Goal: Check status: Check status

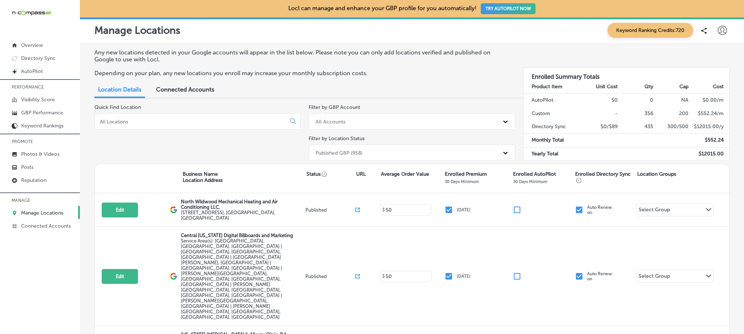
click at [134, 119] on input at bounding box center [191, 121] width 185 height 7
click at [45, 116] on link "GBP Performance" at bounding box center [40, 112] width 80 height 13
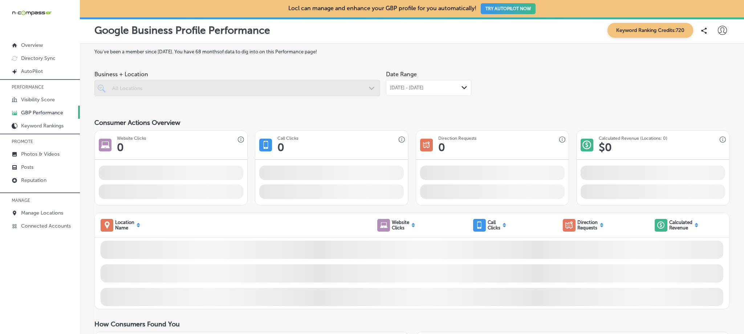
click at [424, 90] on span "[DATE] - [DATE]" at bounding box center [406, 88] width 33 height 6
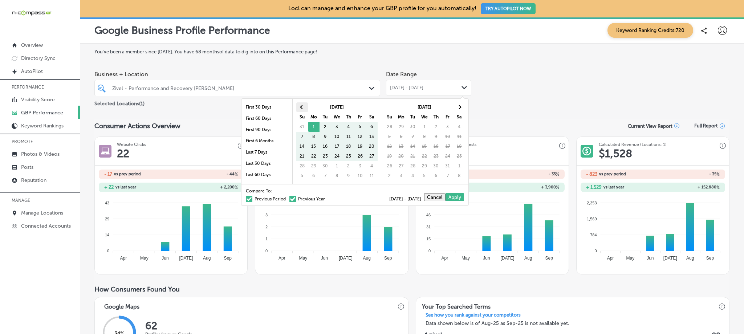
click at [300, 104] on th at bounding box center [302, 107] width 12 height 10
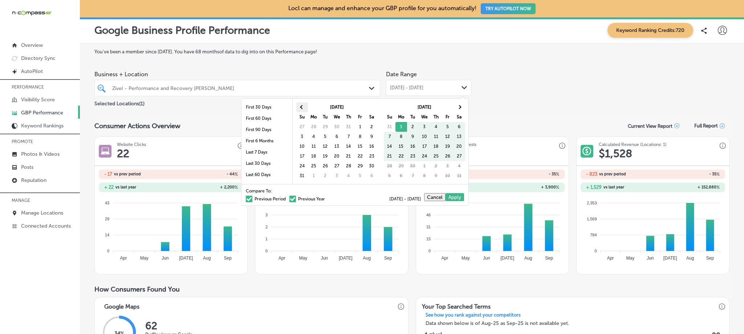
click at [299, 104] on th at bounding box center [302, 107] width 12 height 10
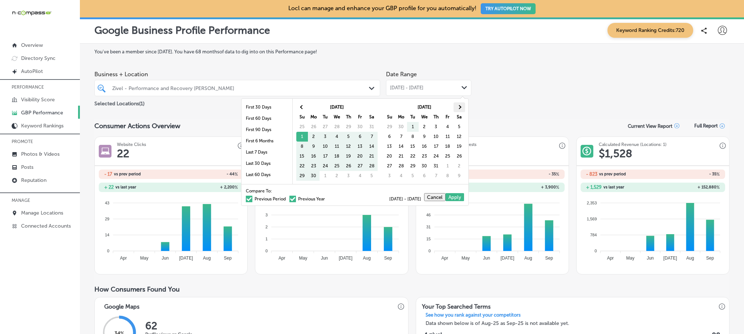
click at [457, 106] on th at bounding box center [460, 107] width 12 height 10
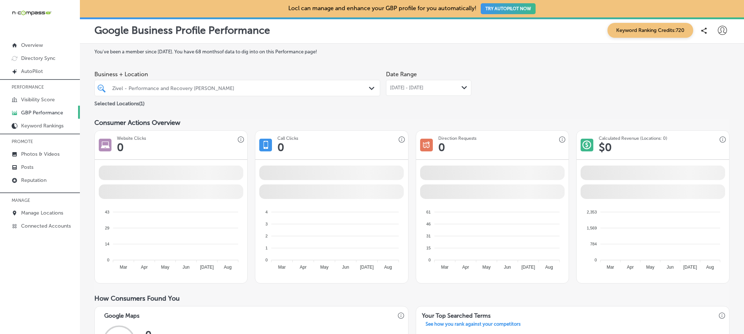
click at [193, 84] on div at bounding box center [225, 88] width 227 height 10
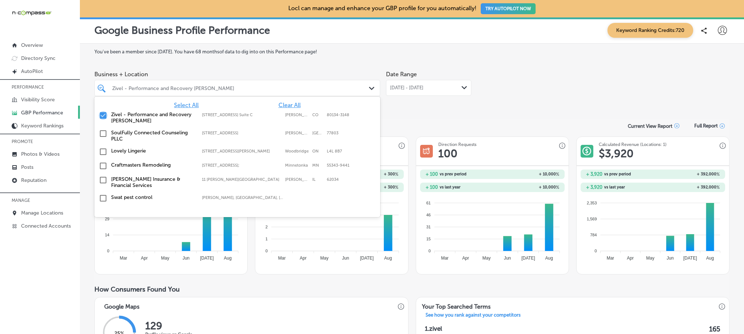
click at [105, 114] on input "checkbox" at bounding box center [103, 115] width 9 height 9
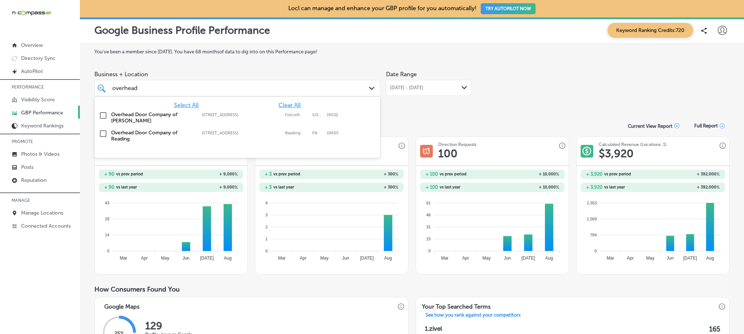
click at [102, 115] on input "checkbox" at bounding box center [103, 115] width 9 height 9
type input "overhead"
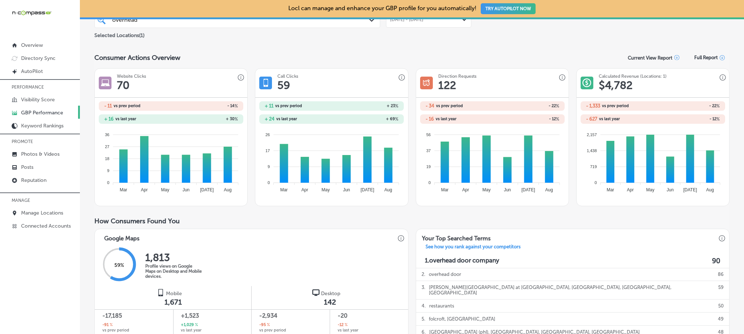
scroll to position [42, 0]
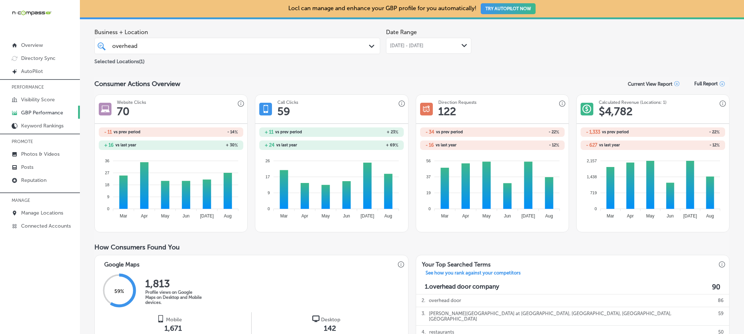
click at [398, 50] on div "[DATE] - [DATE] Path Created with Sketch." at bounding box center [428, 46] width 85 height 16
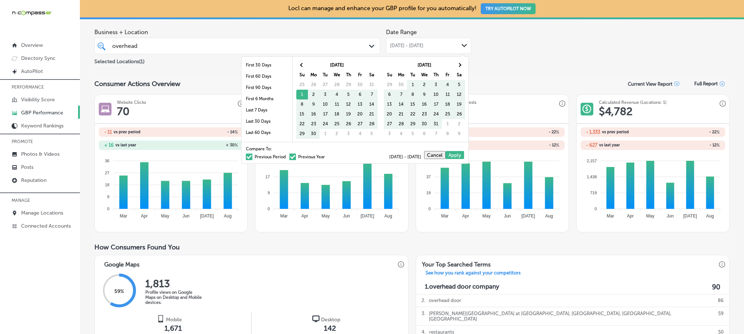
click at [290, 157] on span at bounding box center [293, 157] width 7 height 7
click at [327, 156] on input "Previous Year" at bounding box center [327, 156] width 0 height 0
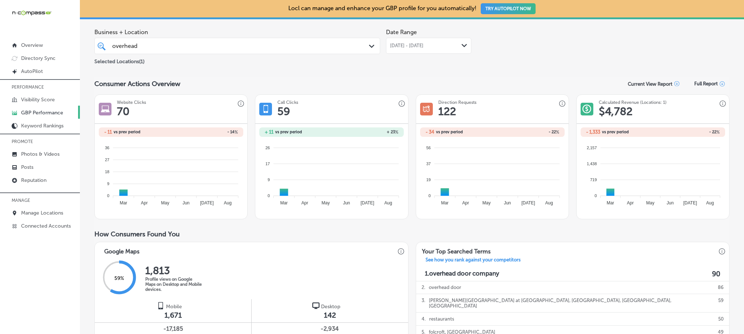
click at [424, 48] on span "[DATE] - [DATE]" at bounding box center [406, 46] width 33 height 6
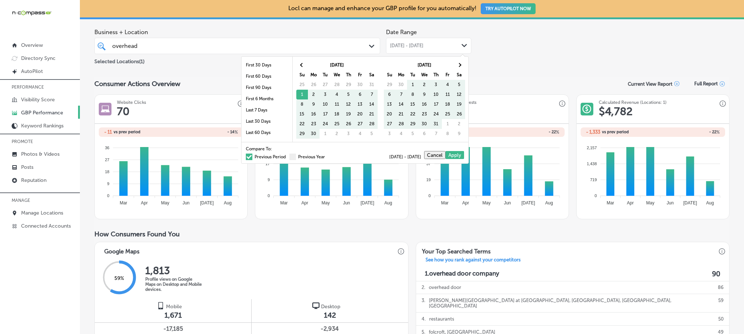
click at [246, 156] on span at bounding box center [249, 157] width 7 height 7
click at [287, 156] on input "Previous Period" at bounding box center [287, 156] width 0 height 0
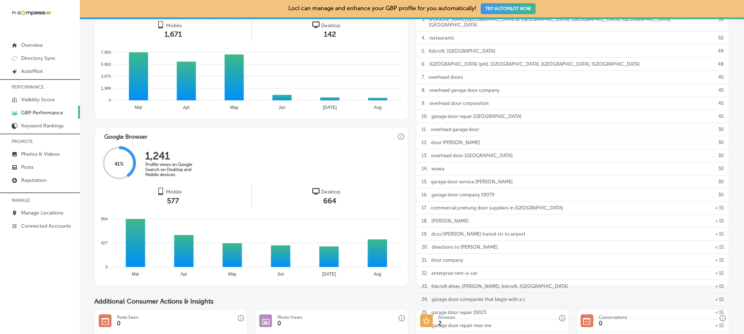
scroll to position [314, 0]
